Goal: Obtain resource: Obtain resource

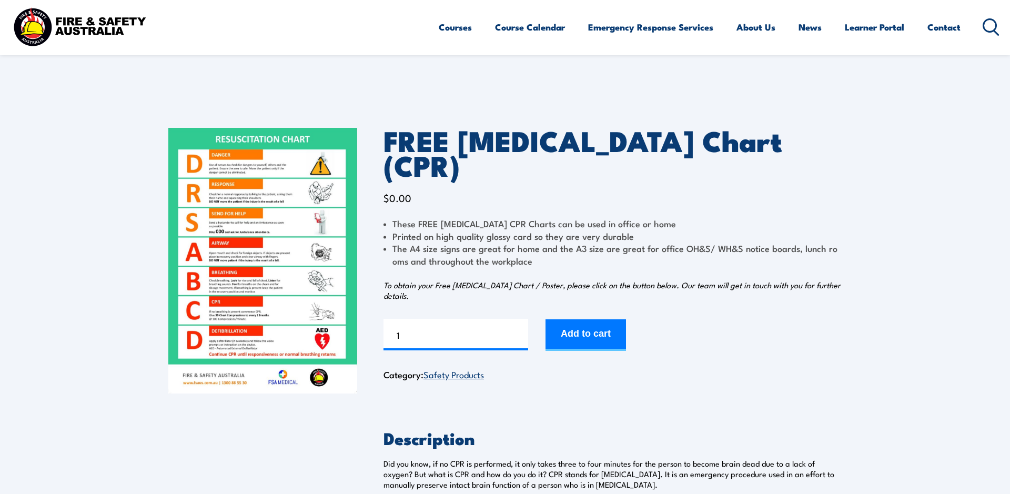
click at [255, 259] on img at bounding box center [262, 261] width 189 height 266
